Goal: Task Accomplishment & Management: Manage account settings

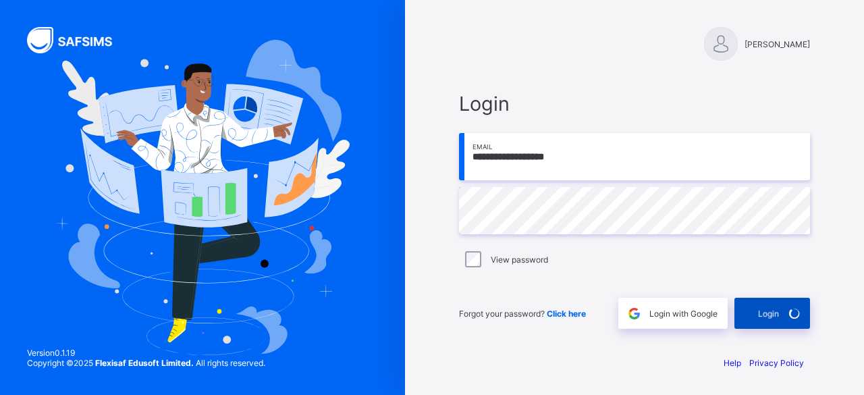
click at [769, 314] on div "Login" at bounding box center [773, 313] width 76 height 31
click at [559, 71] on div "**********" at bounding box center [634, 197] width 405 height 395
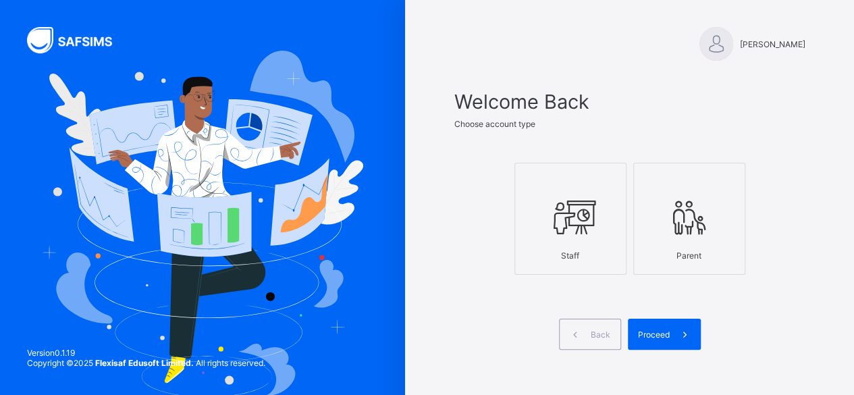
click at [556, 210] on icon at bounding box center [570, 217] width 47 height 41
click at [670, 332] on span "Proceed" at bounding box center [654, 335] width 32 height 10
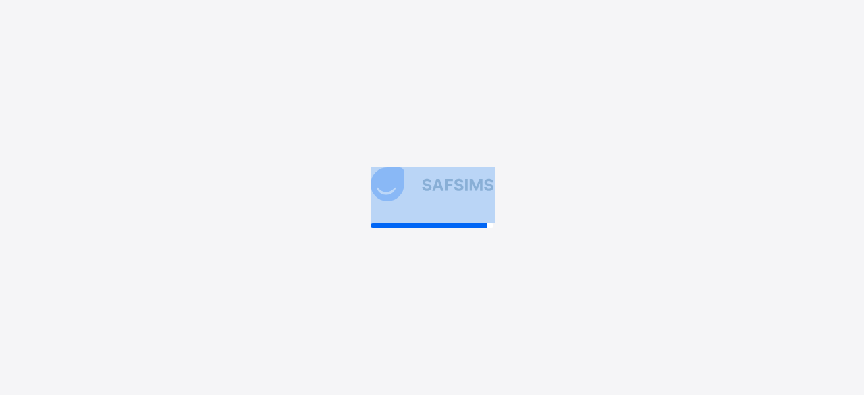
drag, startPoint x: 405, startPoint y: 217, endPoint x: 496, endPoint y: 229, distance: 91.3
click at [496, 229] on div at bounding box center [432, 197] width 864 height 395
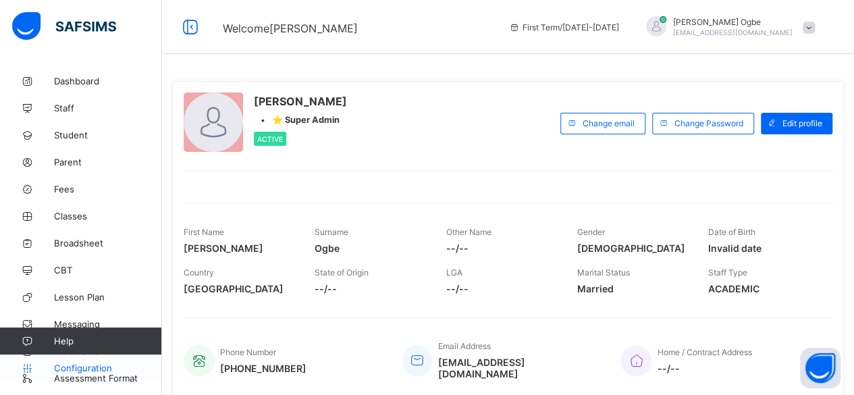
click at [104, 366] on span "Configuration" at bounding box center [107, 368] width 107 height 11
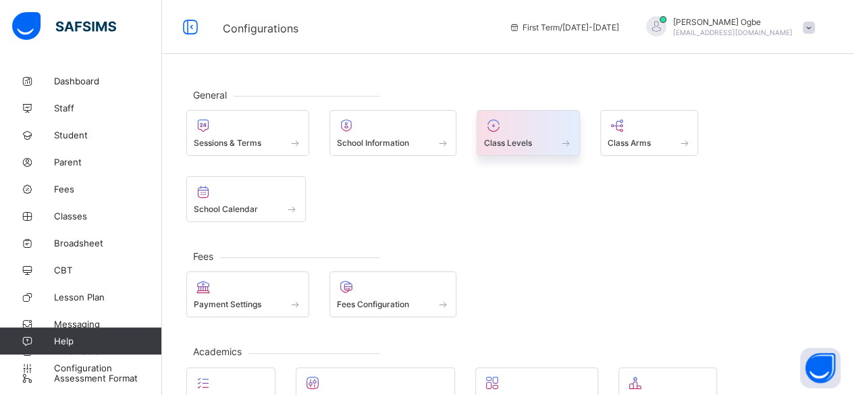
click at [514, 124] on div at bounding box center [528, 126] width 88 height 16
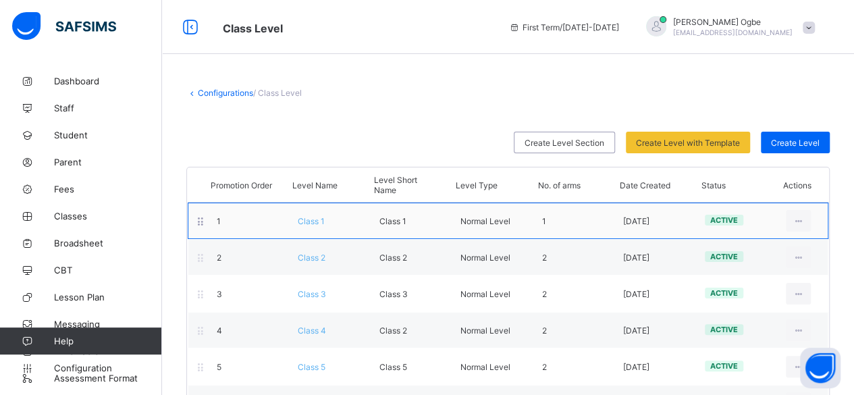
click at [311, 217] on span "Class 1" at bounding box center [311, 221] width 27 height 10
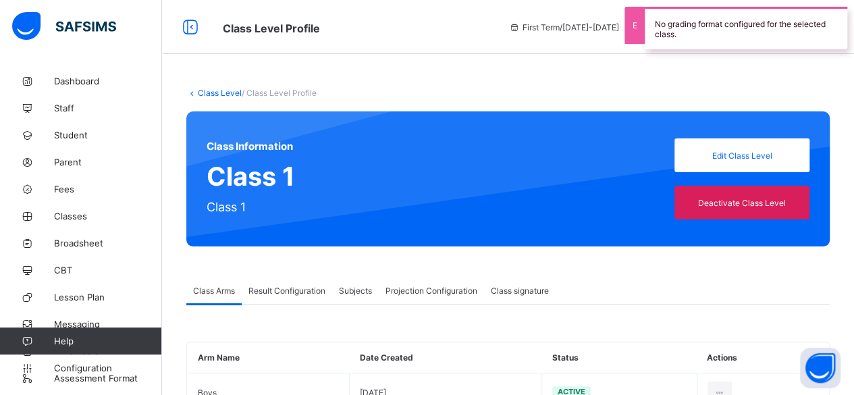
click at [314, 292] on span "Result Configuration" at bounding box center [287, 291] width 77 height 10
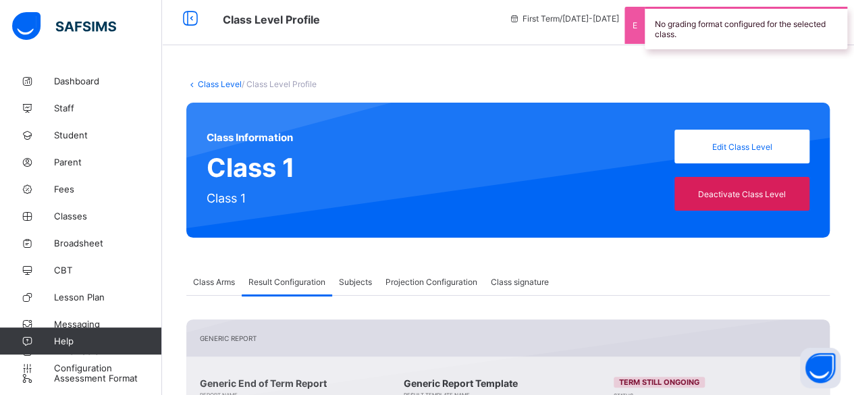
scroll to position [42, 0]
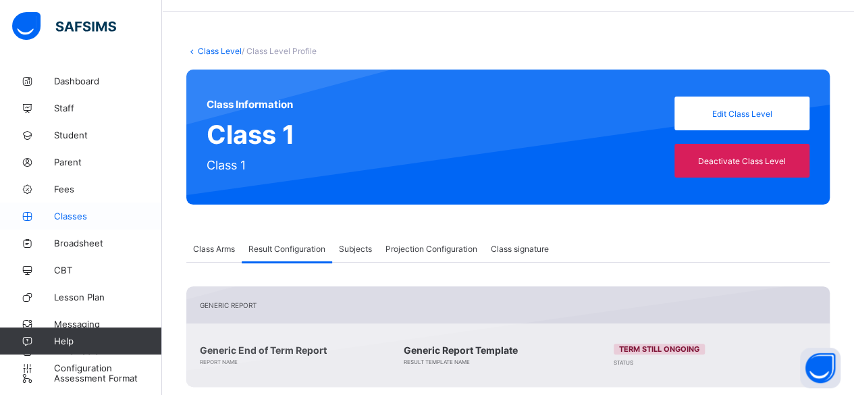
click at [85, 221] on span "Classes" at bounding box center [108, 216] width 108 height 11
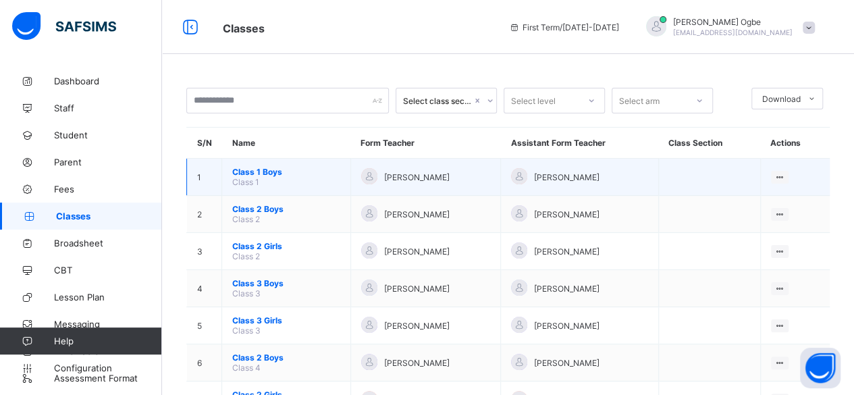
click at [263, 174] on span "Class 1 Boys" at bounding box center [286, 172] width 108 height 10
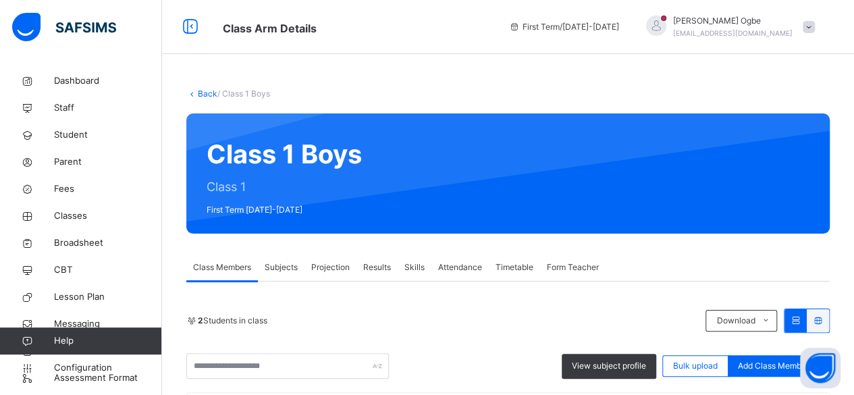
click at [378, 262] on span "Results" at bounding box center [377, 267] width 28 height 12
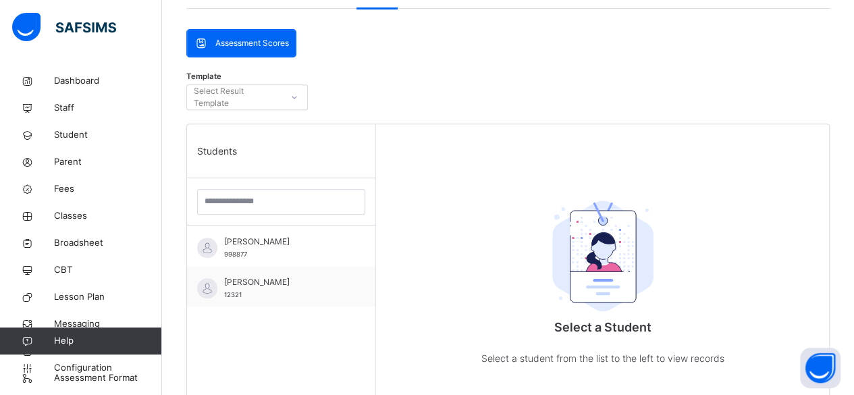
scroll to position [274, 0]
click at [100, 367] on span "Configuration" at bounding box center [107, 368] width 107 height 14
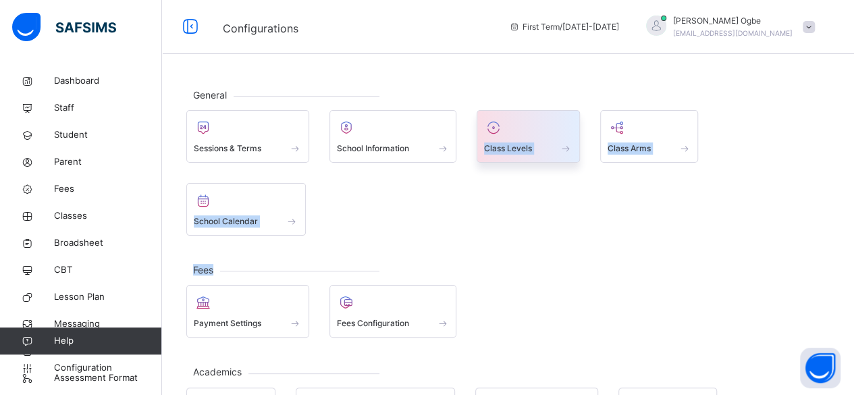
drag, startPoint x: 527, startPoint y: 166, endPoint x: 528, endPoint y: 136, distance: 30.4
click at [528, 136] on div "General Sessions & Terms School Information Class Levels Class Arms School Cale…" at bounding box center [508, 352] width 692 height 568
click at [528, 136] on div at bounding box center [528, 128] width 88 height 20
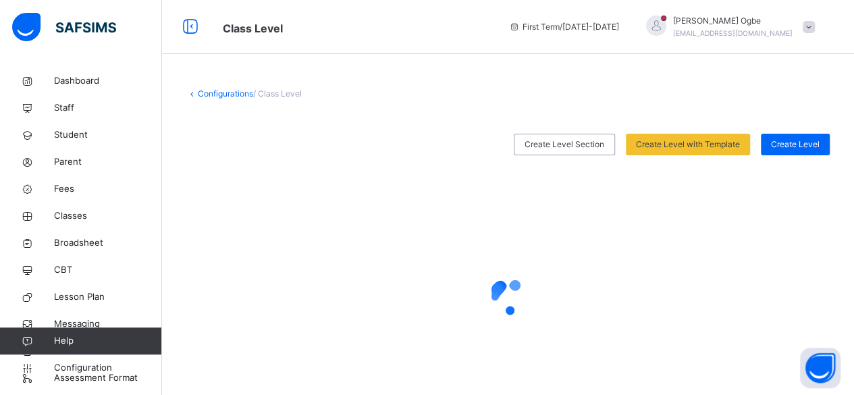
drag, startPoint x: 418, startPoint y: 235, endPoint x: 456, endPoint y: 194, distance: 55.9
click at [456, 194] on div at bounding box center [508, 297] width 644 height 257
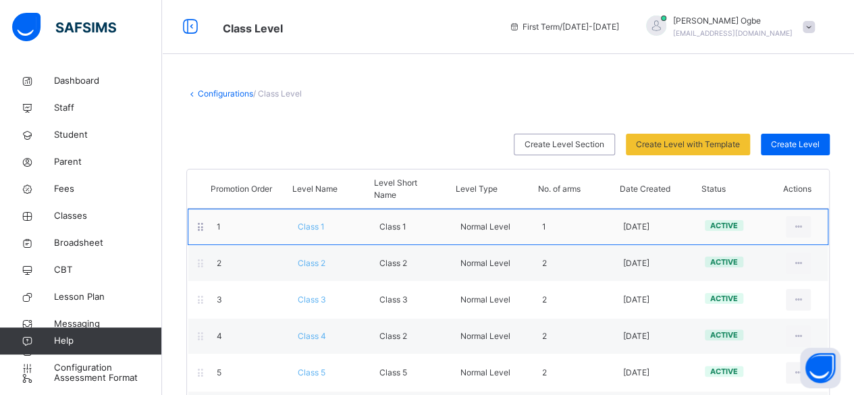
click at [322, 230] on span "Class 1" at bounding box center [311, 227] width 27 height 10
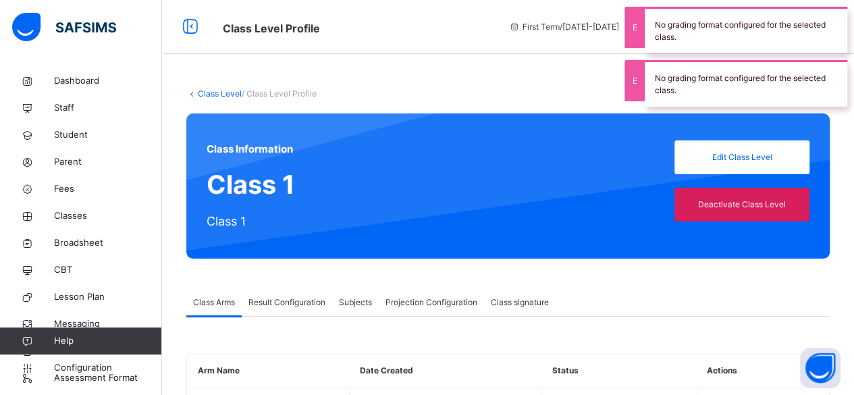
scroll to position [63, 0]
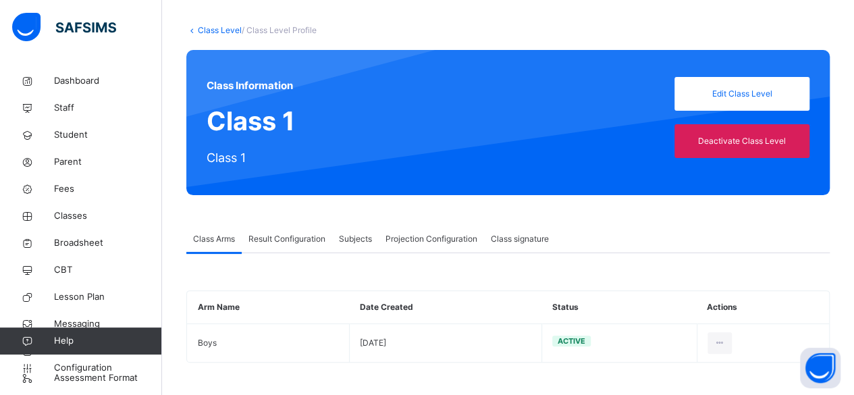
click at [381, 145] on div "Class Information Class 1 Class 1 Edit Class Level Deactivate Class Level" at bounding box center [508, 122] width 644 height 145
click at [93, 364] on span "Configuration" at bounding box center [107, 368] width 107 height 14
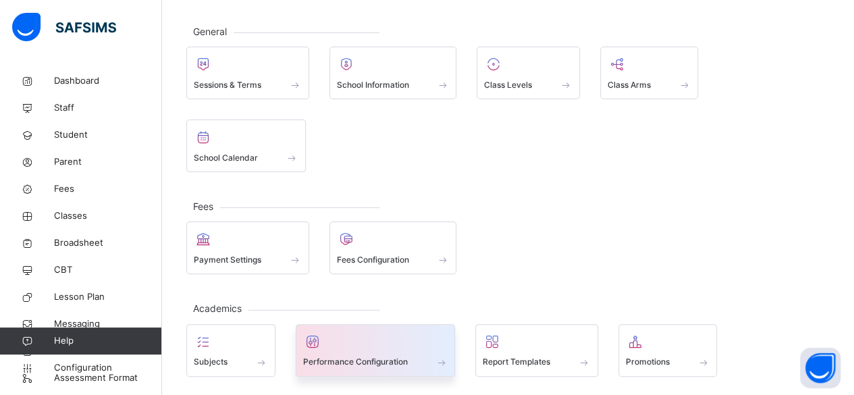
click at [363, 332] on div at bounding box center [375, 342] width 145 height 20
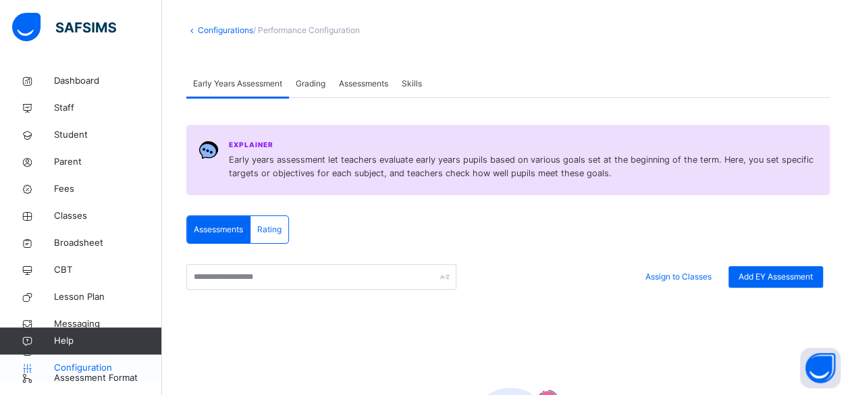
click at [97, 363] on span "Configuration" at bounding box center [107, 368] width 107 height 14
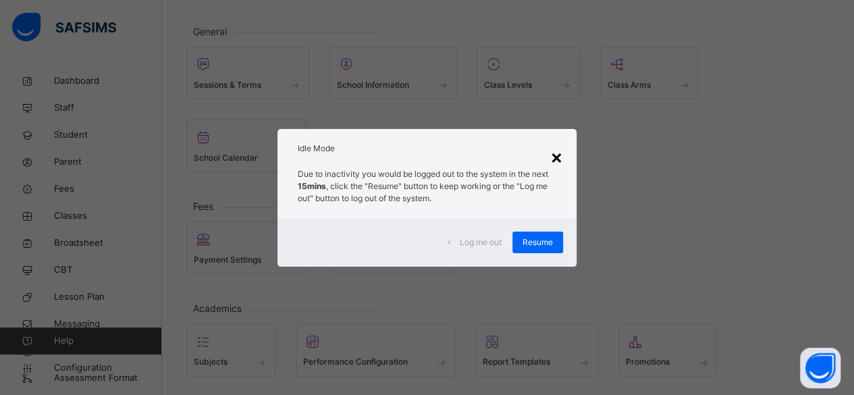
click at [561, 155] on div "×" at bounding box center [556, 156] width 13 height 28
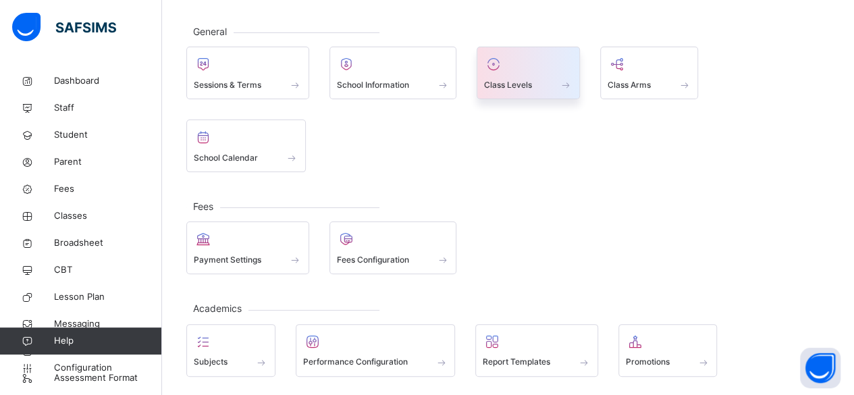
click at [496, 78] on div "Class Levels" at bounding box center [528, 85] width 88 height 14
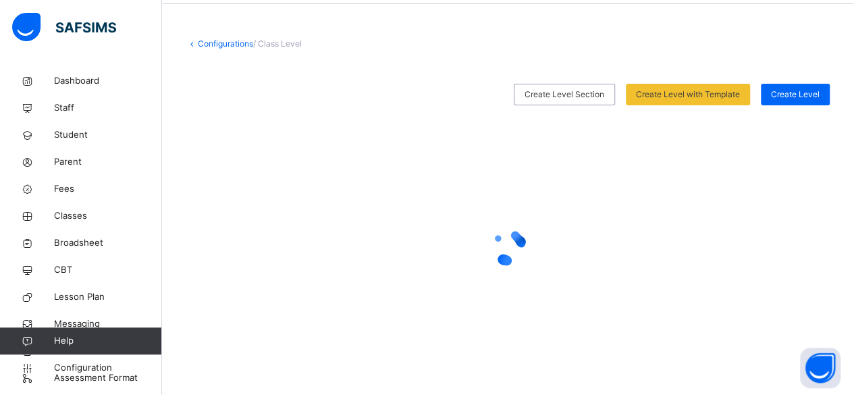
scroll to position [63, 0]
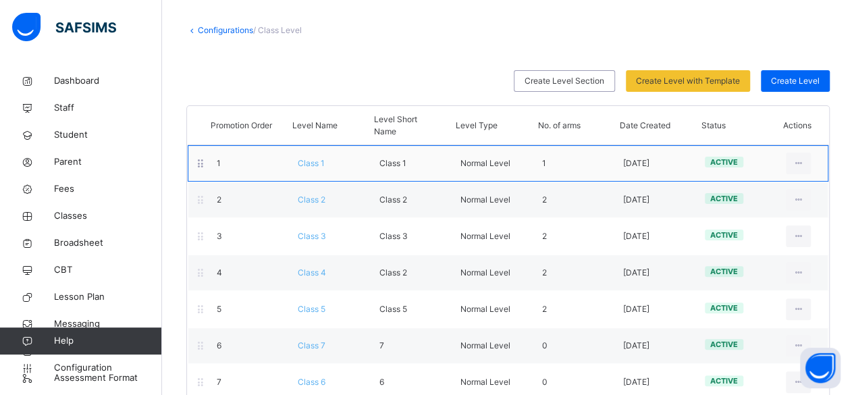
click at [318, 161] on span "Class 1" at bounding box center [311, 163] width 27 height 10
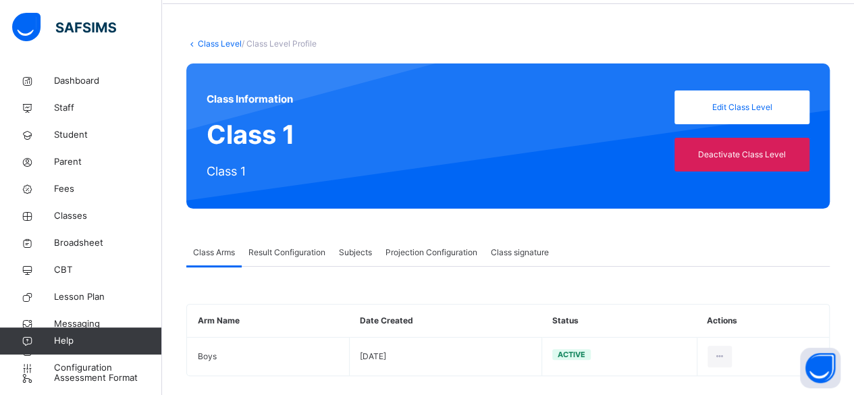
scroll to position [63, 0]
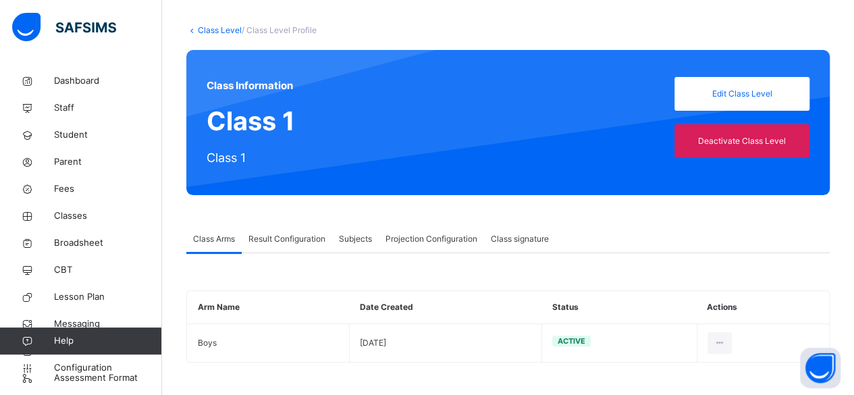
click at [309, 240] on span "Result Configuration" at bounding box center [287, 239] width 77 height 12
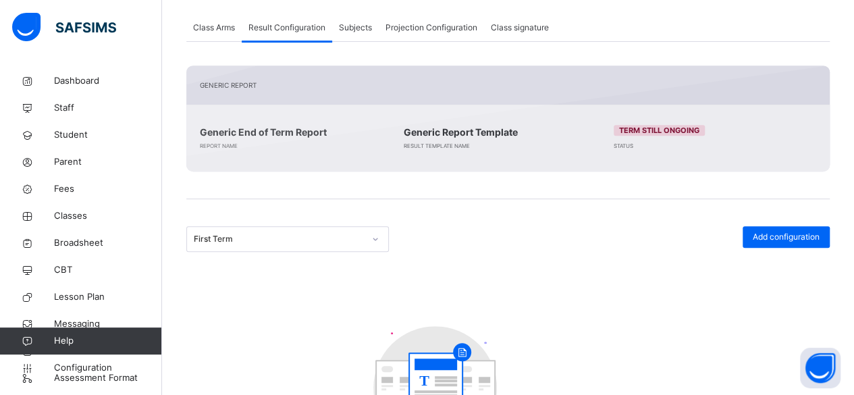
scroll to position [276, 0]
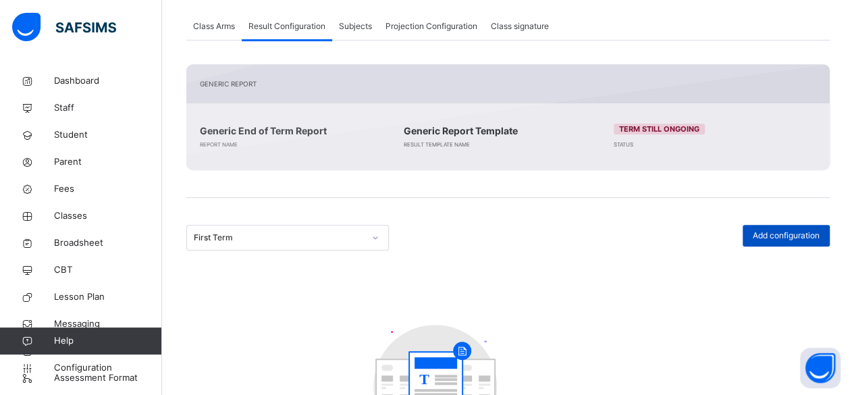
click at [788, 237] on span "Add configuration" at bounding box center [786, 236] width 67 height 12
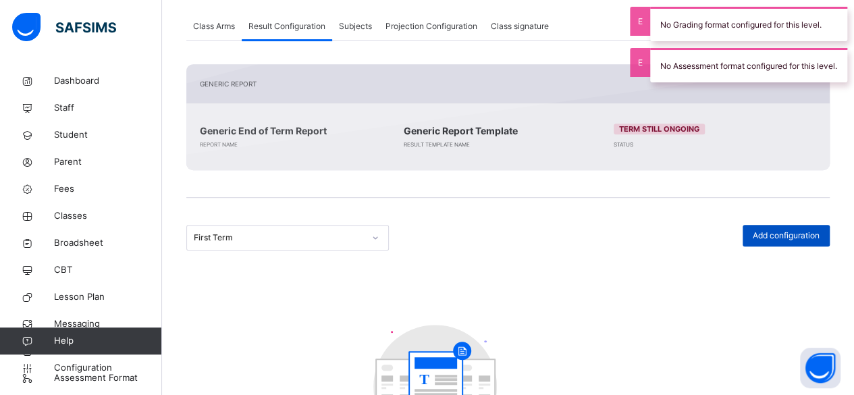
click at [788, 237] on span "Add configuration" at bounding box center [786, 236] width 67 height 12
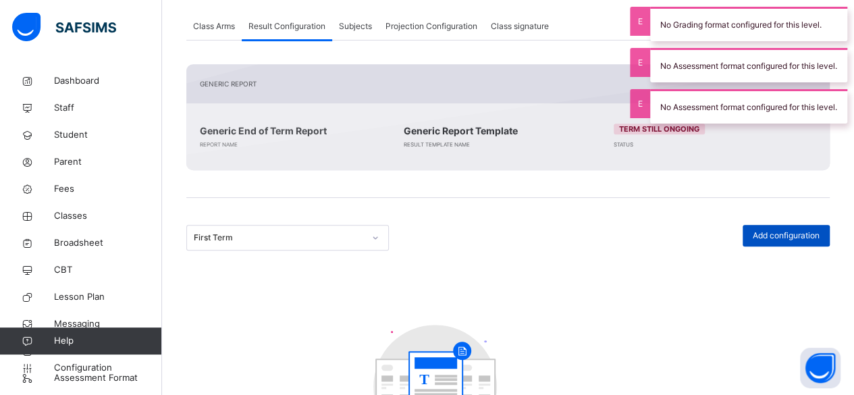
click at [788, 237] on span "Add configuration" at bounding box center [786, 236] width 67 height 12
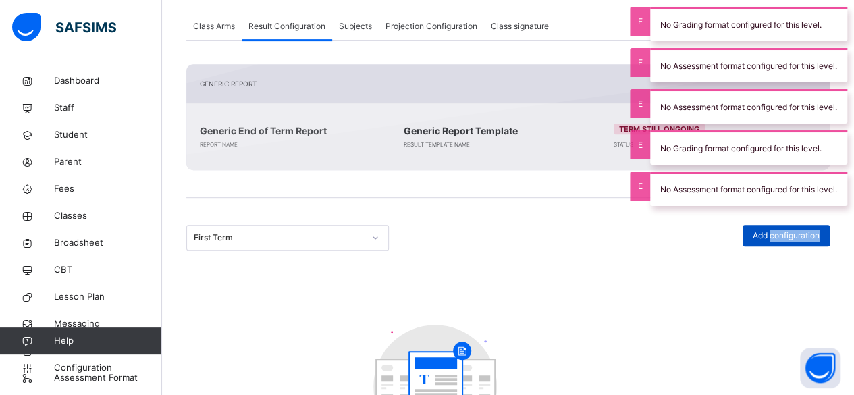
click at [788, 237] on span "Add configuration" at bounding box center [786, 236] width 67 height 12
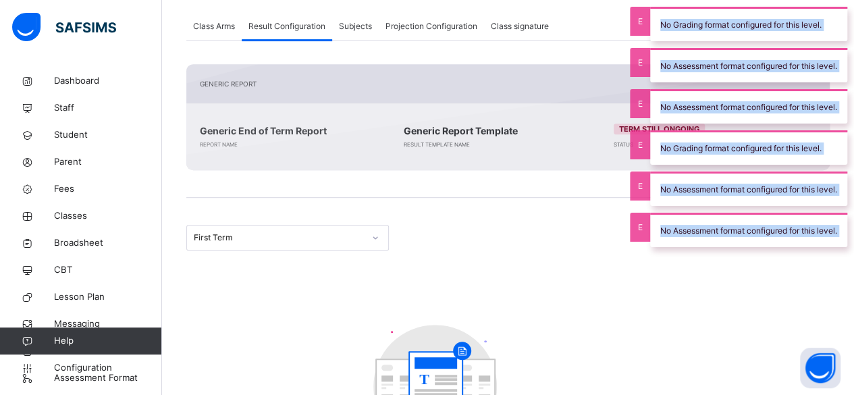
click at [788, 237] on div "No Assessment format configured for this level." at bounding box center [748, 230] width 197 height 34
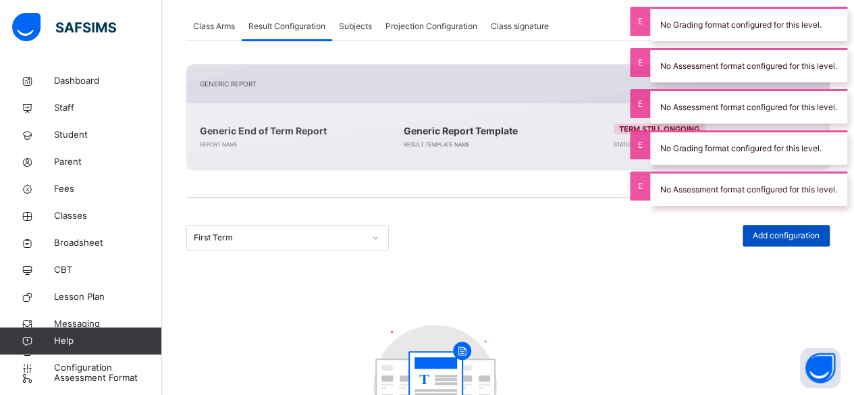
click at [788, 237] on span "Add configuration" at bounding box center [786, 236] width 67 height 12
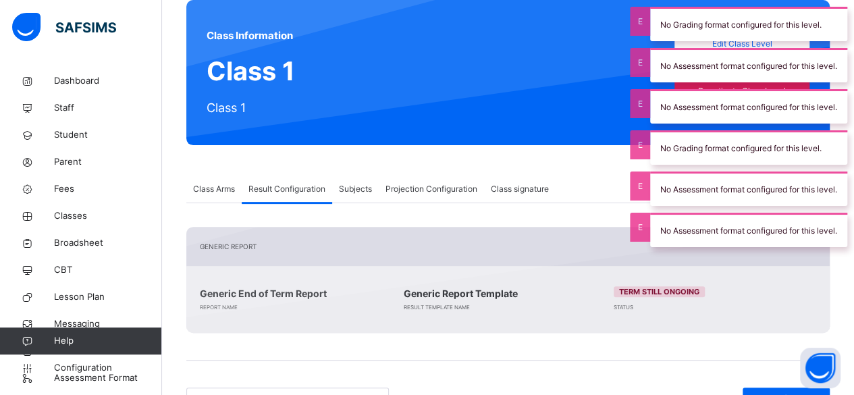
scroll to position [110, 0]
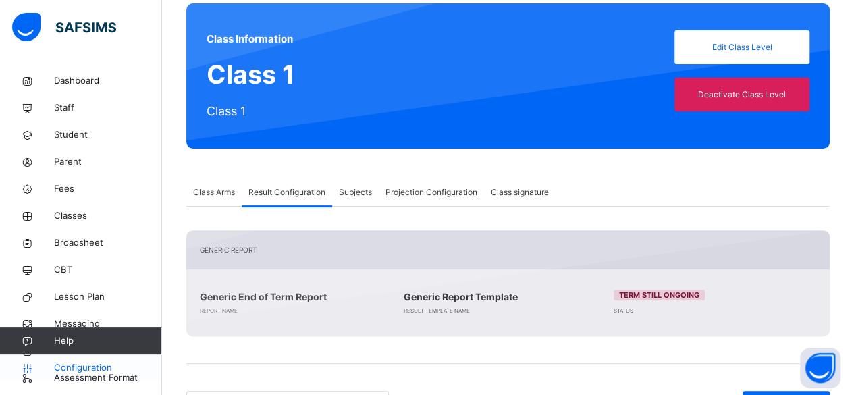
click at [82, 367] on span "Configuration" at bounding box center [107, 368] width 107 height 14
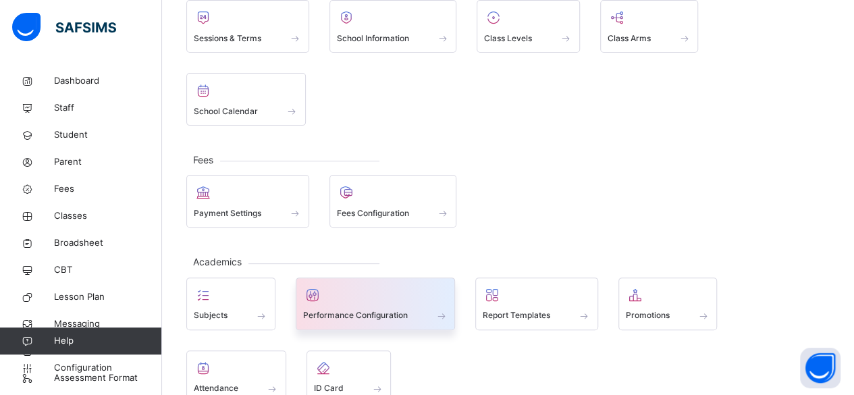
click at [347, 285] on div at bounding box center [375, 295] width 145 height 20
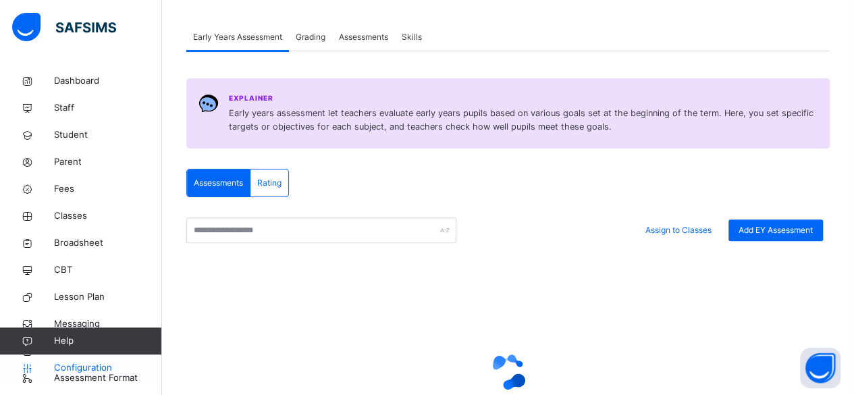
click at [65, 373] on span "Configuration" at bounding box center [107, 368] width 107 height 14
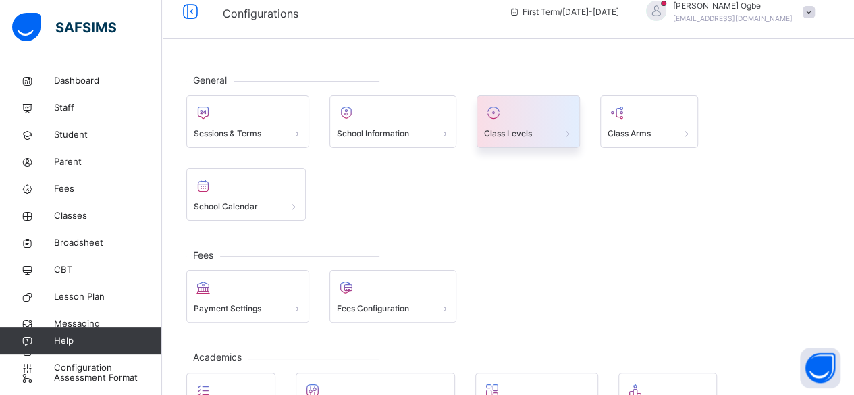
scroll to position [14, 0]
click at [499, 107] on icon at bounding box center [493, 113] width 19 height 16
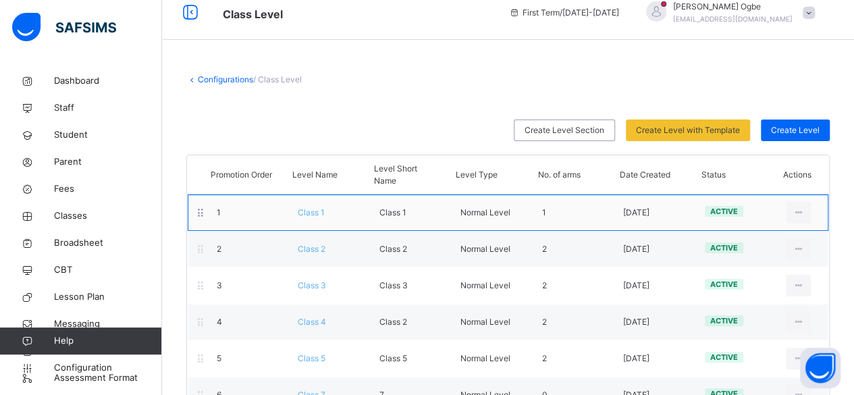
click at [315, 221] on div "1 Class 1 Class 1 Normal Level 1 [DATE] active View Class Level Edit Class Leve…" at bounding box center [508, 213] width 641 height 36
click at [311, 215] on span "Class 1" at bounding box center [311, 212] width 27 height 10
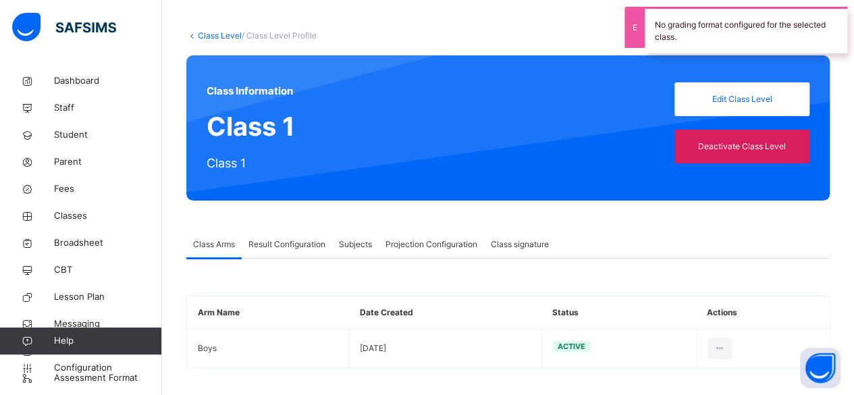
scroll to position [63, 0]
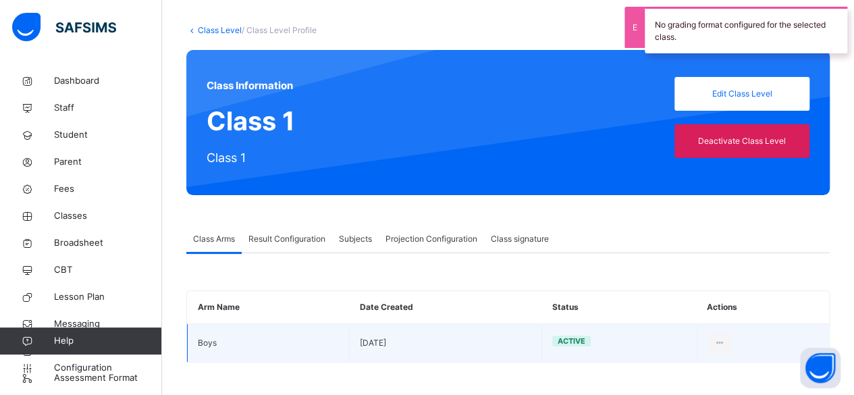
click at [218, 340] on td "Boys" at bounding box center [269, 342] width 162 height 38
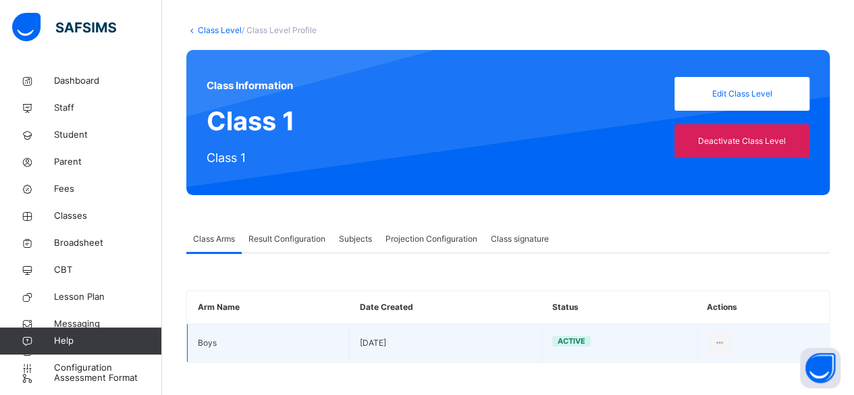
click at [218, 340] on td "Boys" at bounding box center [269, 342] width 162 height 38
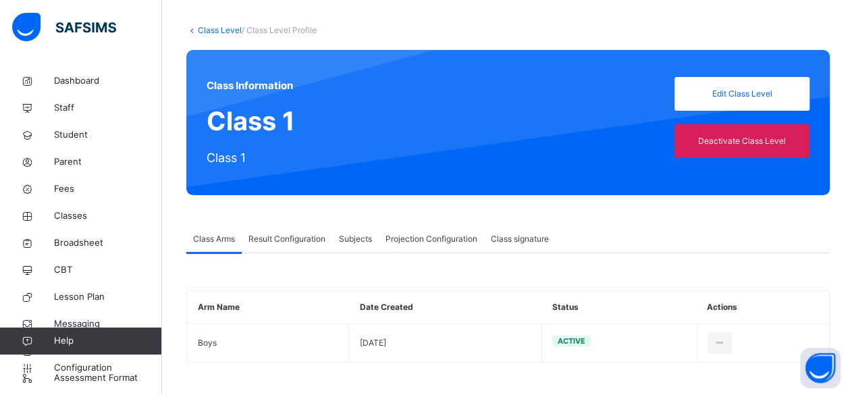
click at [203, 30] on link "Class Level" at bounding box center [220, 30] width 44 height 10
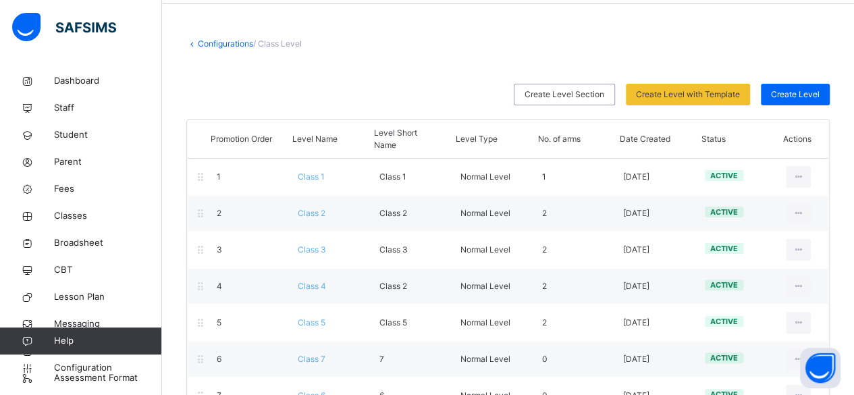
scroll to position [63, 0]
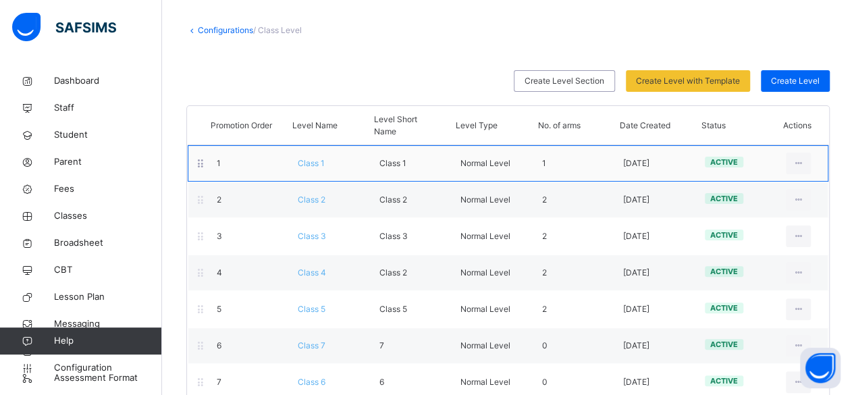
click at [312, 167] on span "Class 1" at bounding box center [311, 163] width 27 height 10
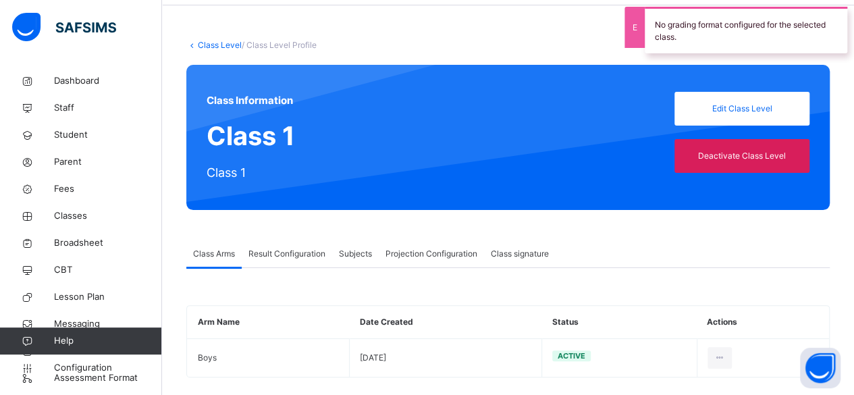
scroll to position [63, 0]
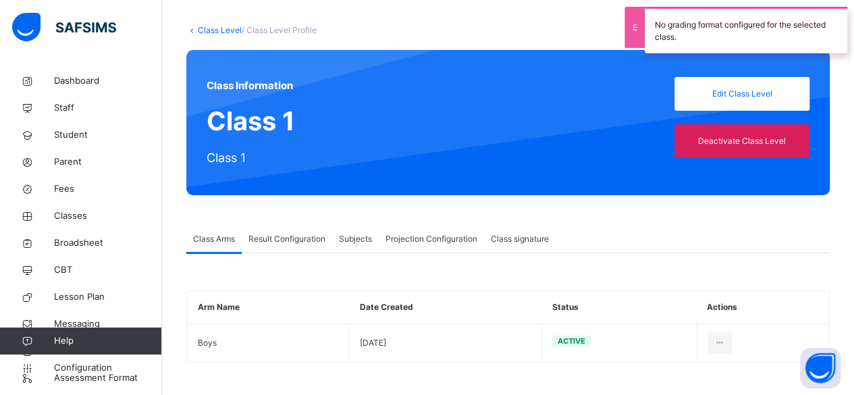
click at [291, 242] on span "Result Configuration" at bounding box center [287, 239] width 77 height 12
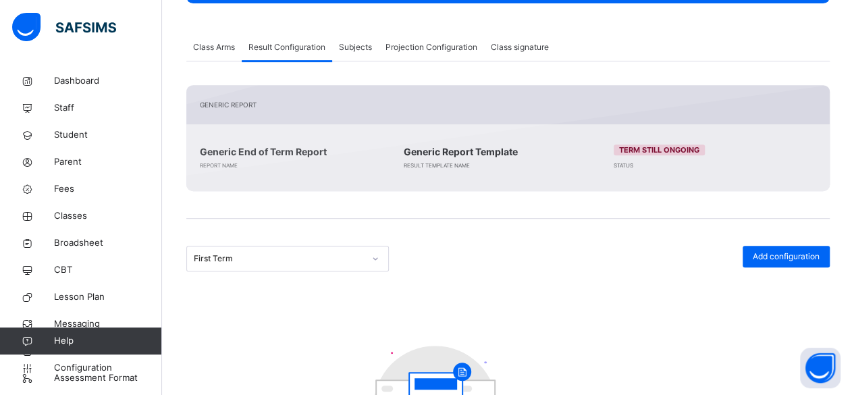
scroll to position [260, 0]
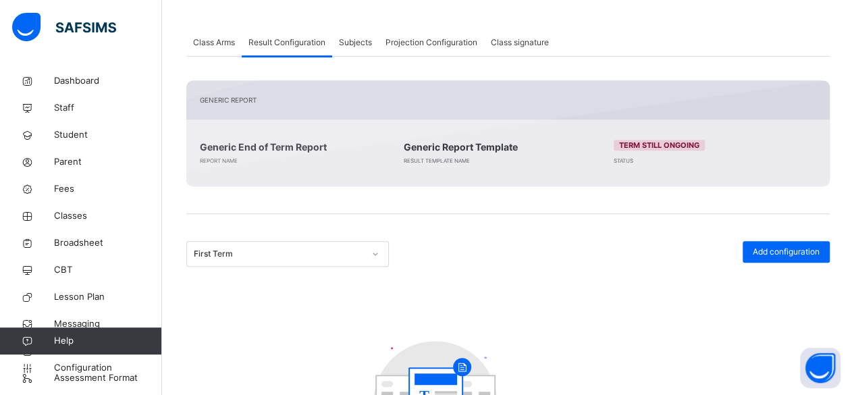
click at [335, 256] on div "First Term" at bounding box center [279, 254] width 170 height 12
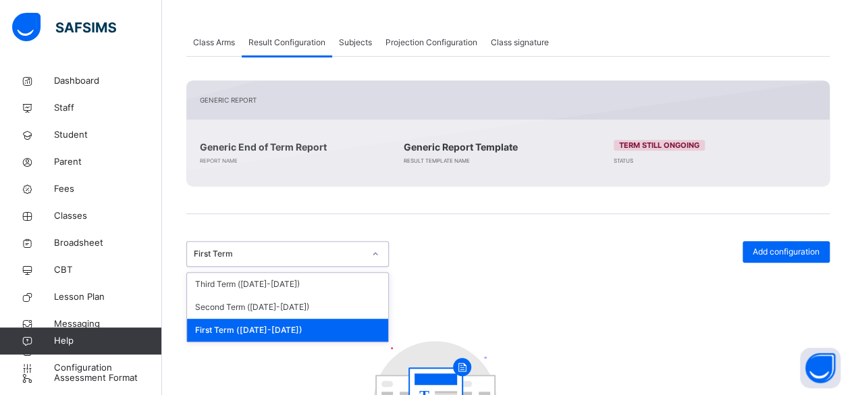
click at [305, 327] on div "First Term ([DATE]-[DATE])" at bounding box center [287, 330] width 201 height 23
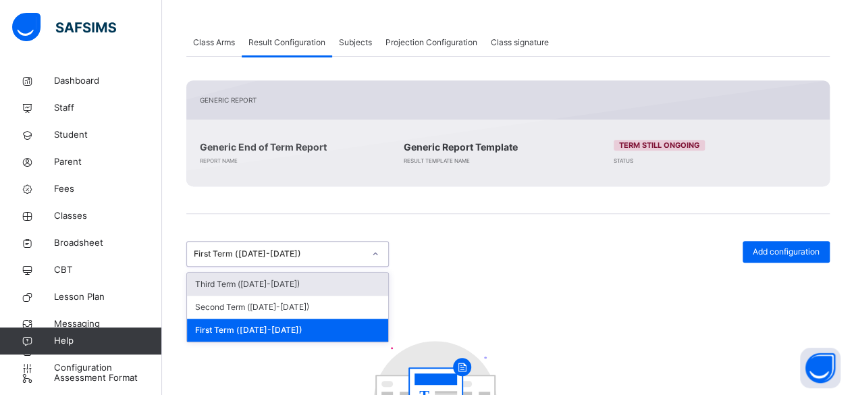
click at [377, 255] on icon at bounding box center [375, 254] width 8 height 14
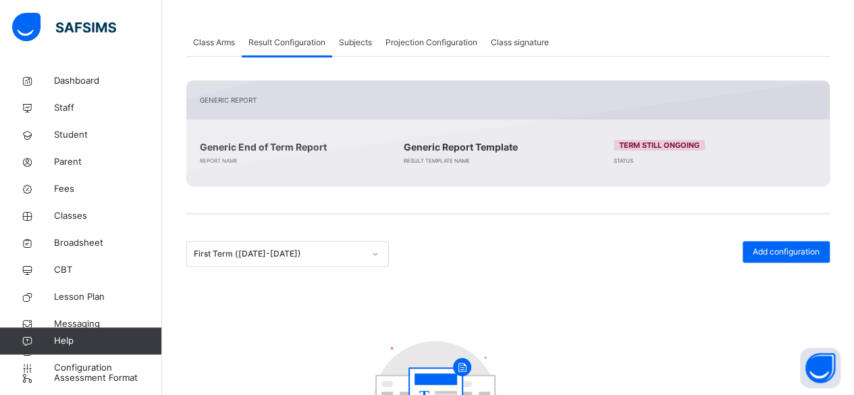
click at [269, 45] on span "Result Configuration" at bounding box center [287, 42] width 77 height 12
click at [85, 365] on span "Configuration" at bounding box center [107, 368] width 107 height 14
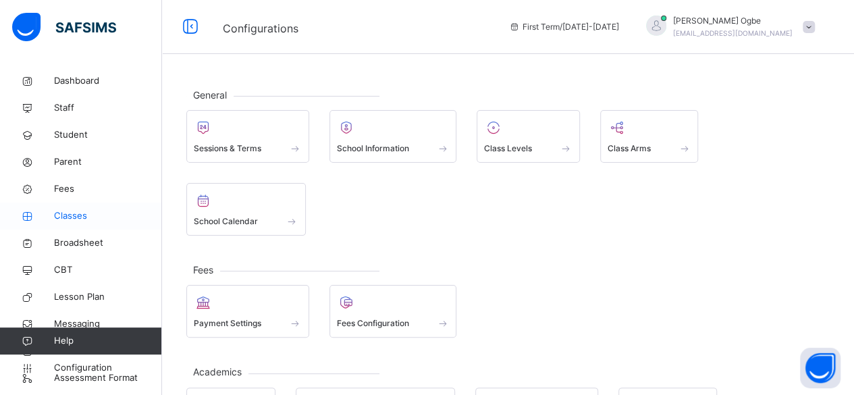
click at [67, 211] on span "Classes" at bounding box center [108, 216] width 108 height 14
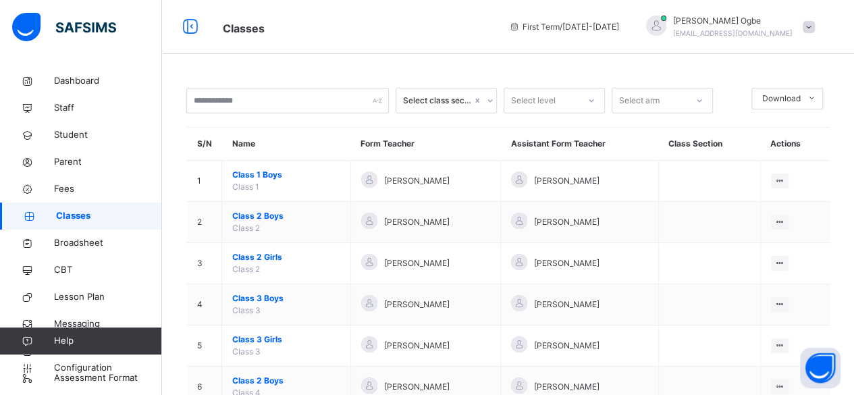
click at [595, 138] on th "Assistant Form Teacher" at bounding box center [579, 144] width 157 height 33
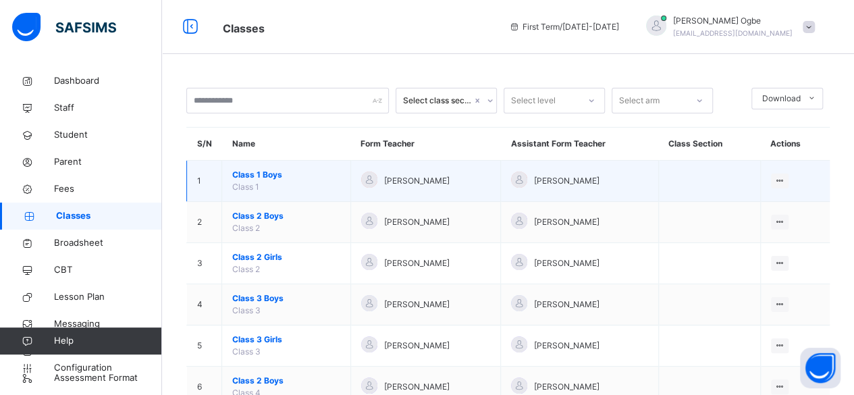
click at [278, 174] on span "Class 1 Boys" at bounding box center [286, 175] width 108 height 12
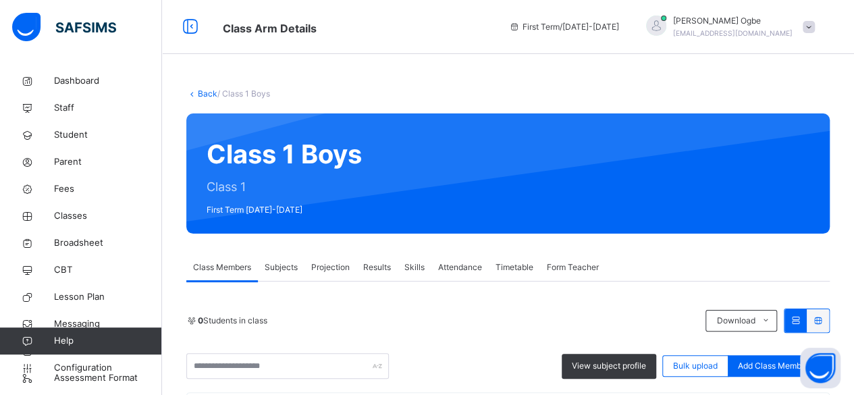
click at [384, 271] on span "Results" at bounding box center [377, 267] width 28 height 12
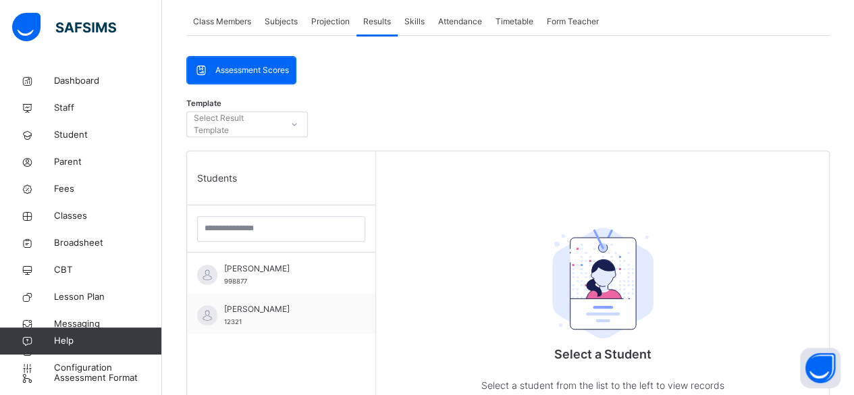
scroll to position [278, 0]
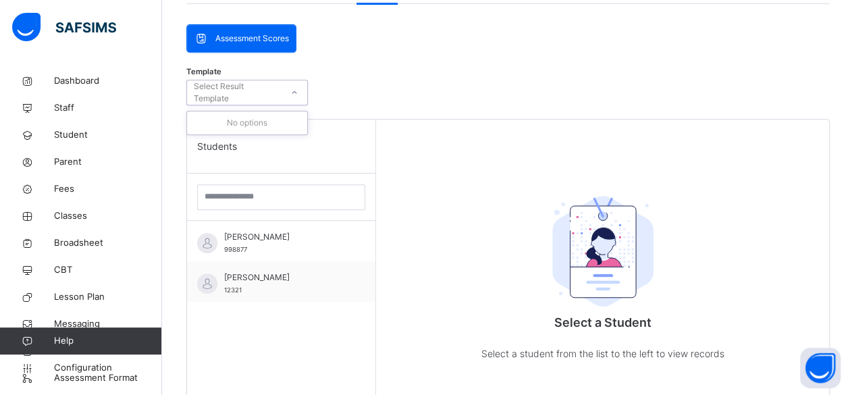
click at [261, 101] on div "Select Result Template" at bounding box center [237, 93] width 86 height 26
click at [378, 170] on div "Select a Student Select a student from the list to the left to view records" at bounding box center [602, 317] width 453 height 395
click at [292, 92] on icon at bounding box center [294, 93] width 8 height 14
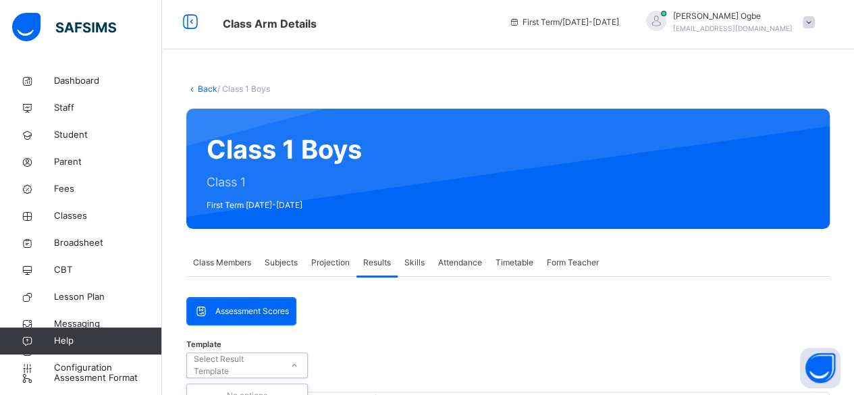
scroll to position [0, 0]
